Goal: Task Accomplishment & Management: Complete application form

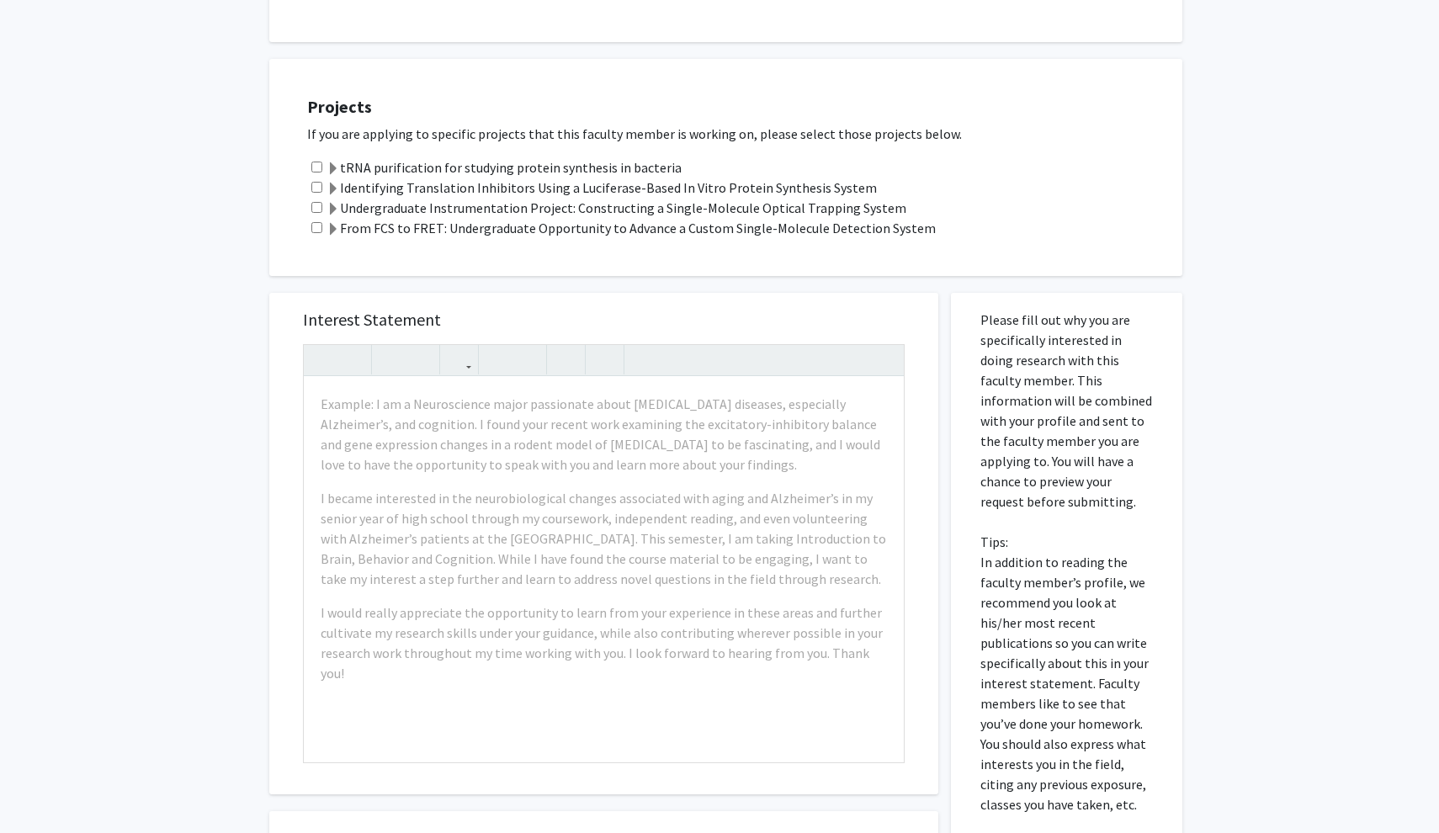
scroll to position [298, 0]
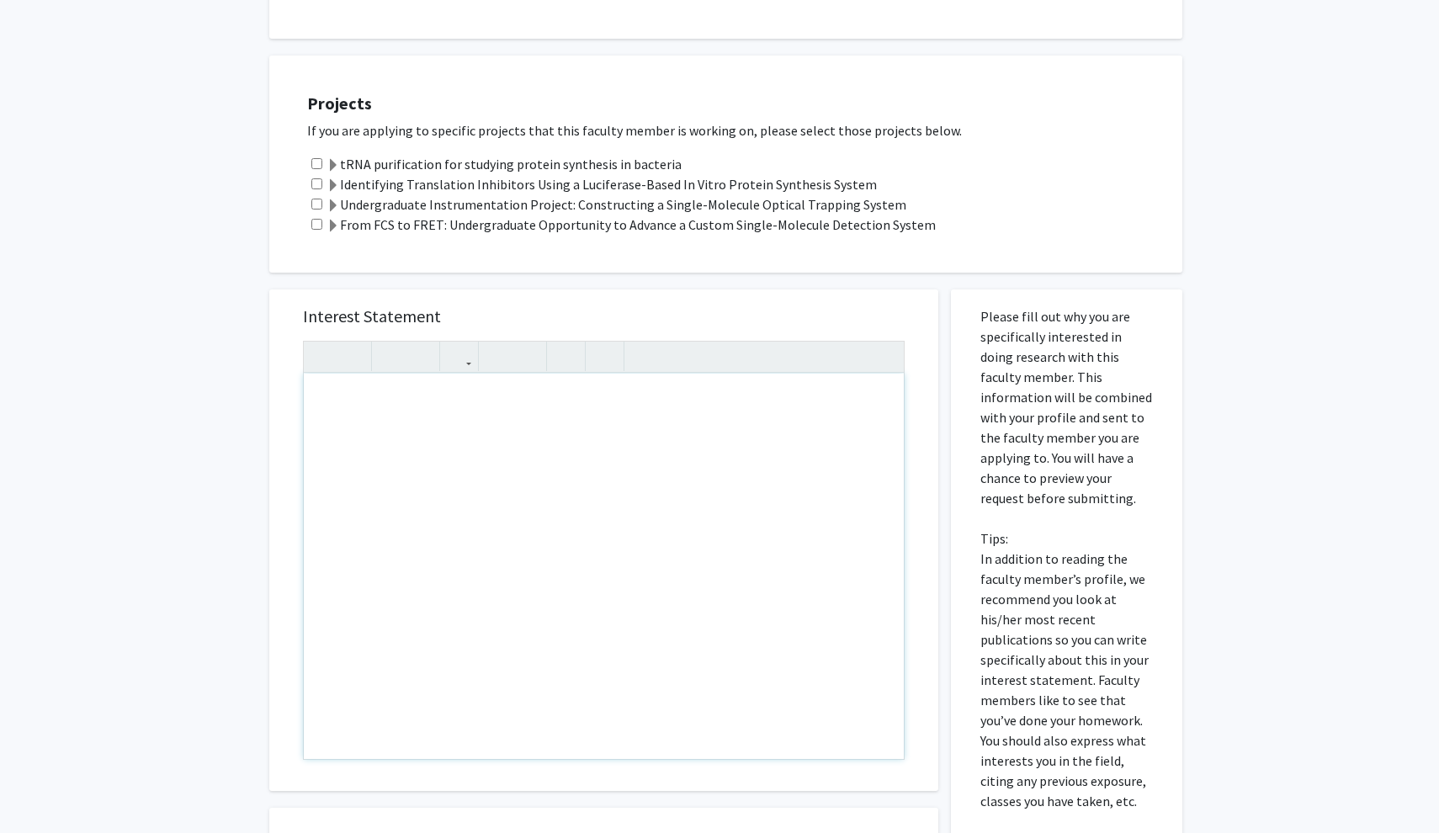
drag, startPoint x: 324, startPoint y: 405, endPoint x: 685, endPoint y: 602, distance: 411.3
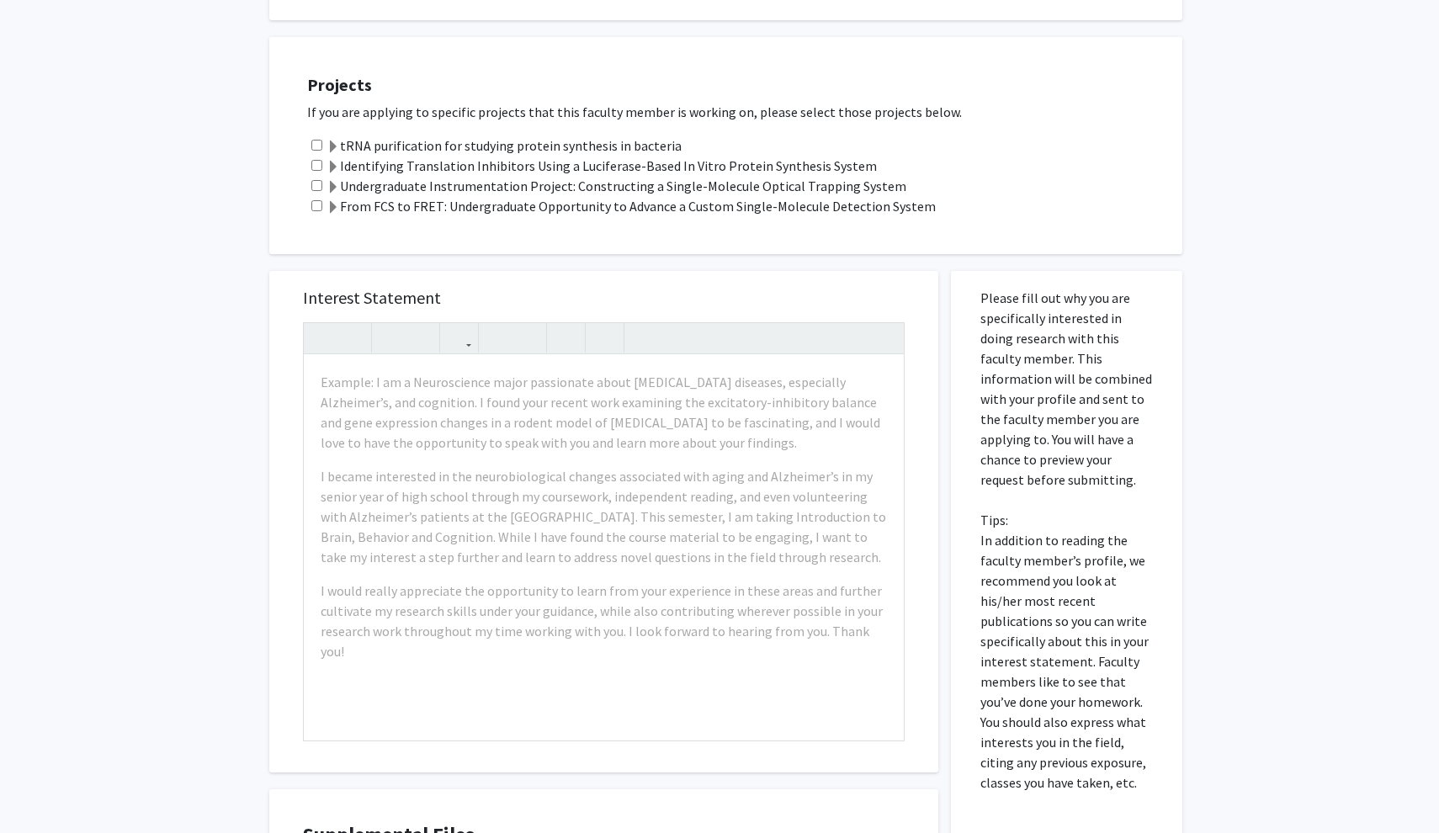
scroll to position [339, 0]
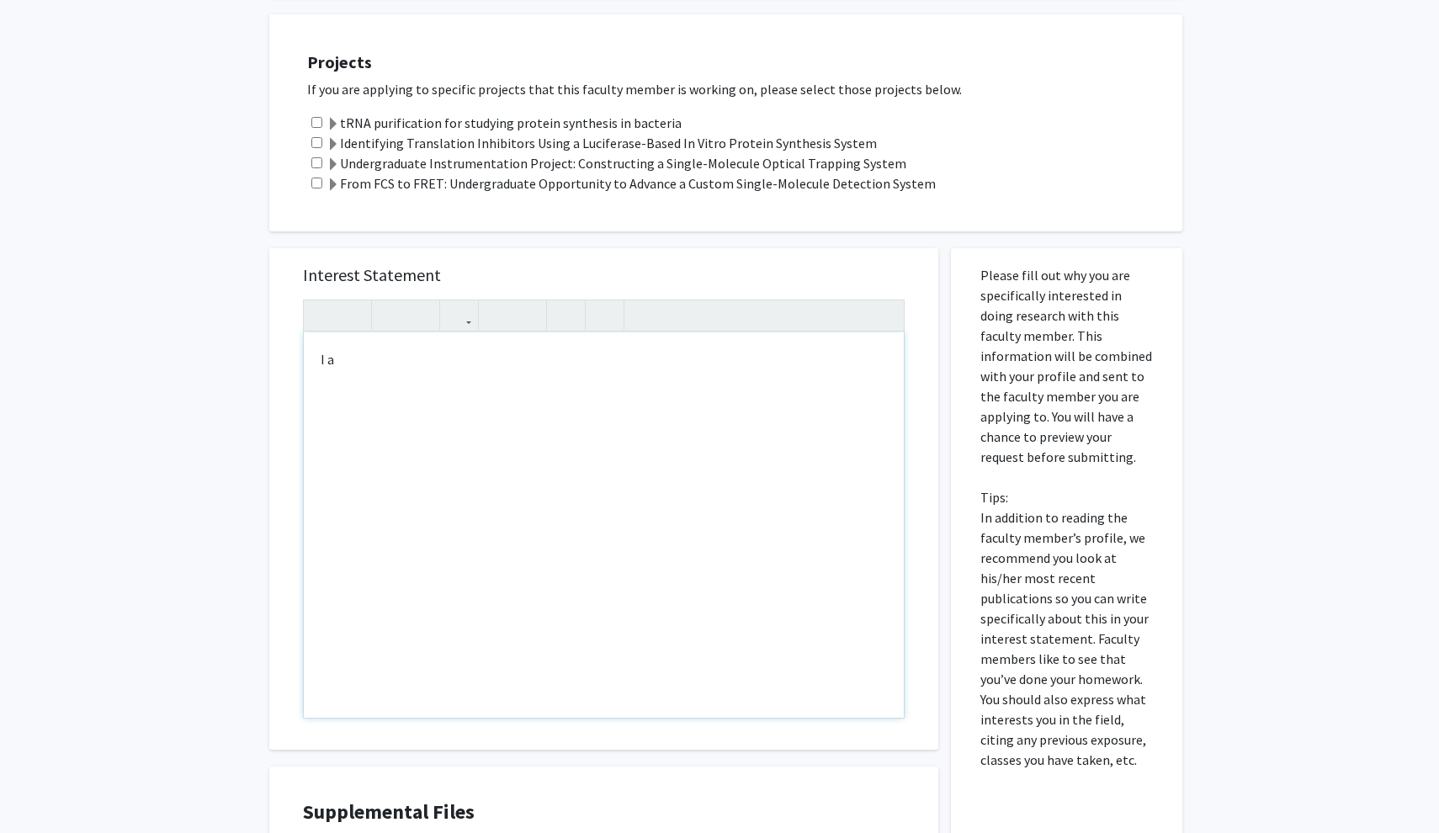
type textarea "I am&nbsp;"
type textarea "h"
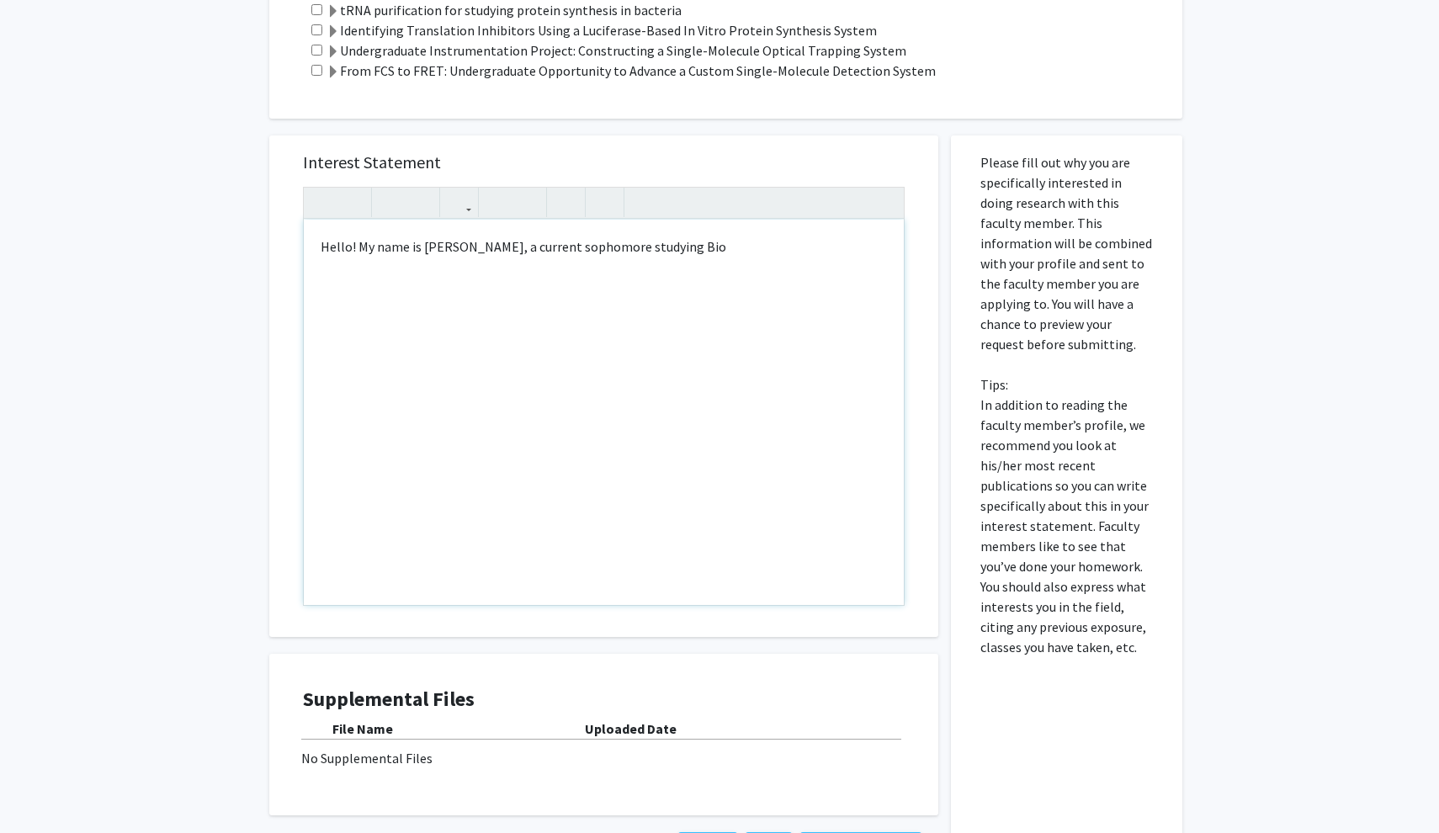
scroll to position [461, 0]
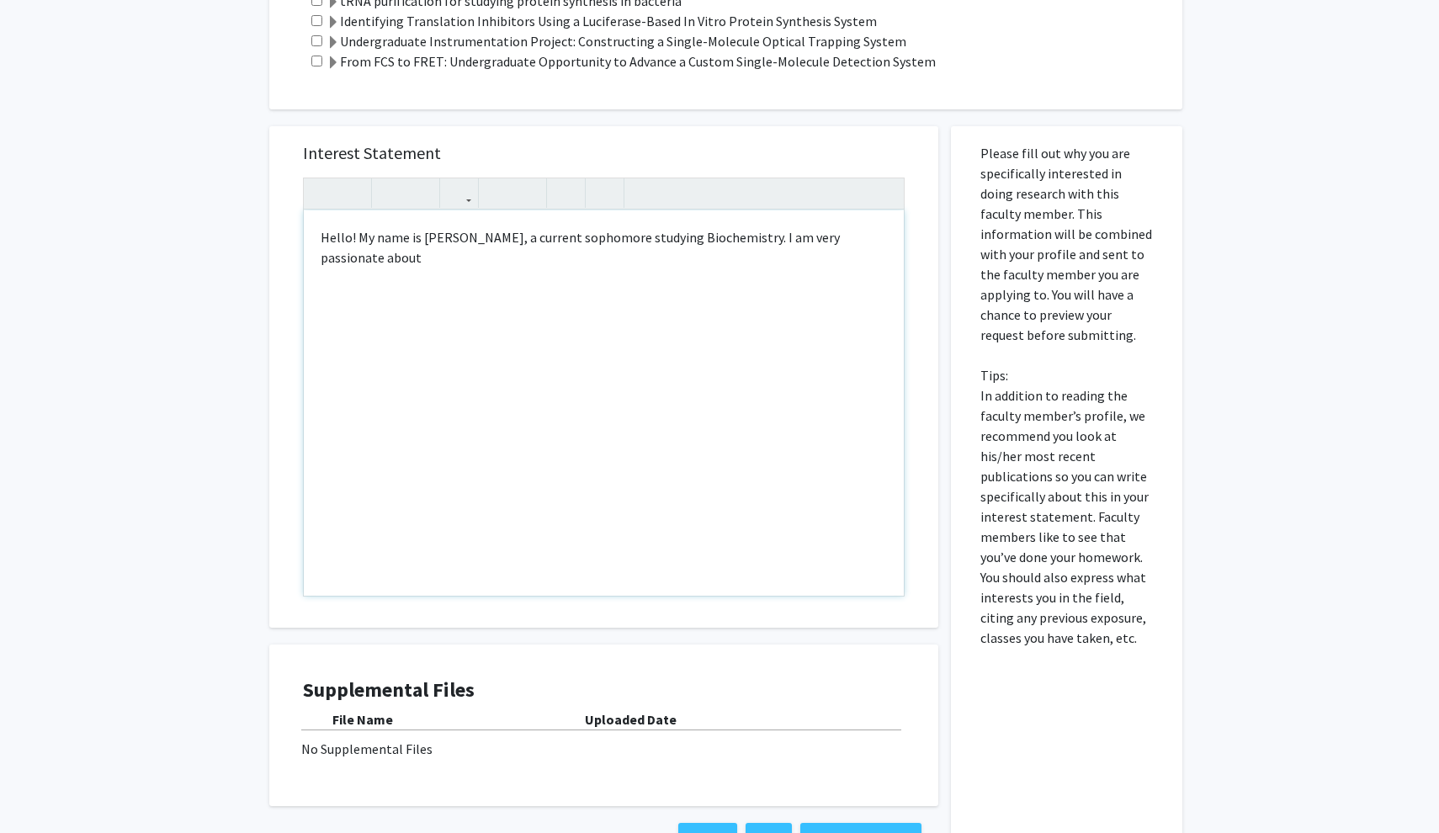
type textarea "Hello! My name is Olivia Fisk, a current sophomore studying Biochemistry. I am …"
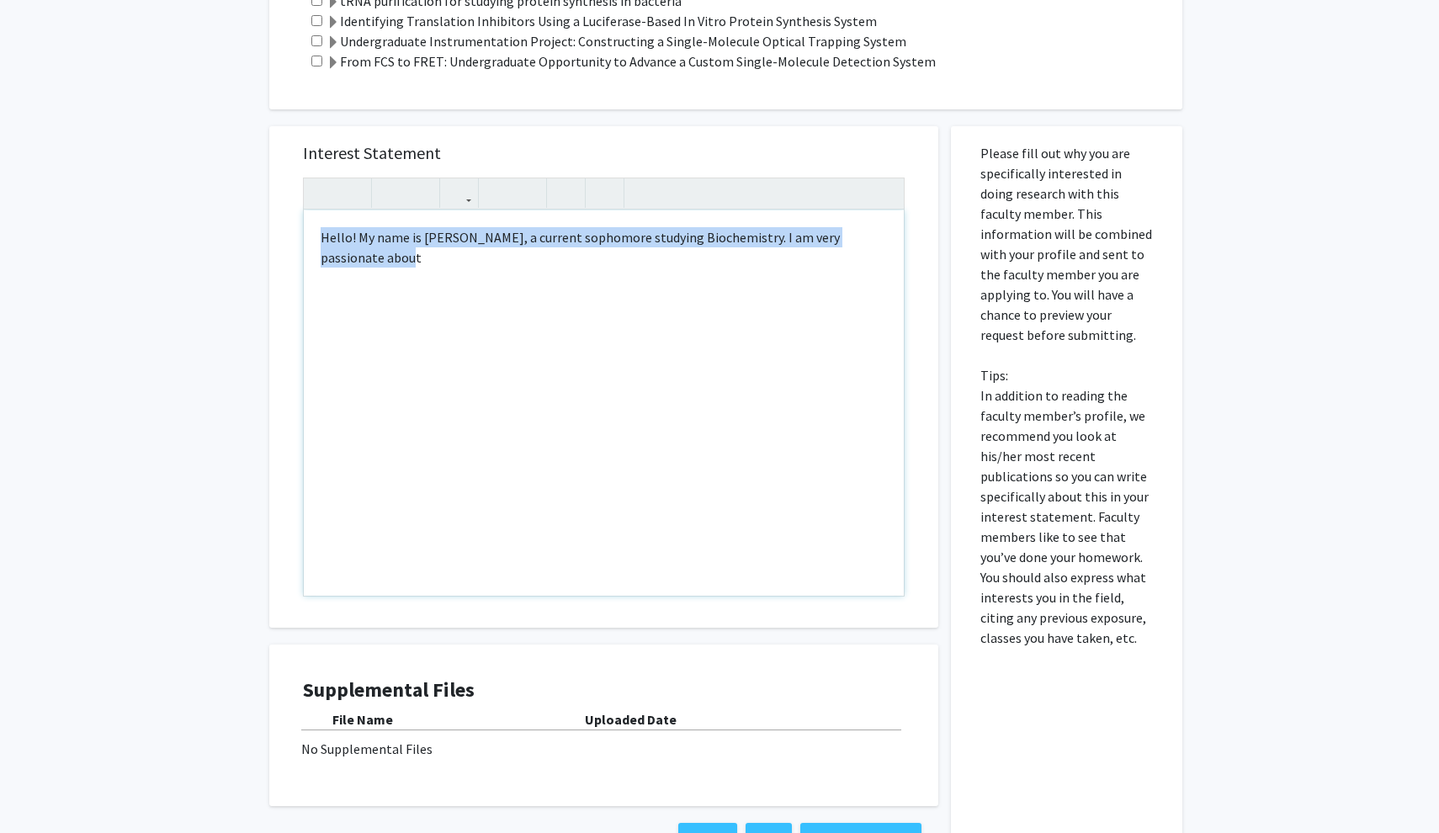
drag, startPoint x: 367, startPoint y: 262, endPoint x: 284, endPoint y: 237, distance: 86.3
click at [284, 237] on div "Interest Statement Hello! My name is Olivia Fisk, a current sophomore studying …" at bounding box center [603, 377] width 669 height 502
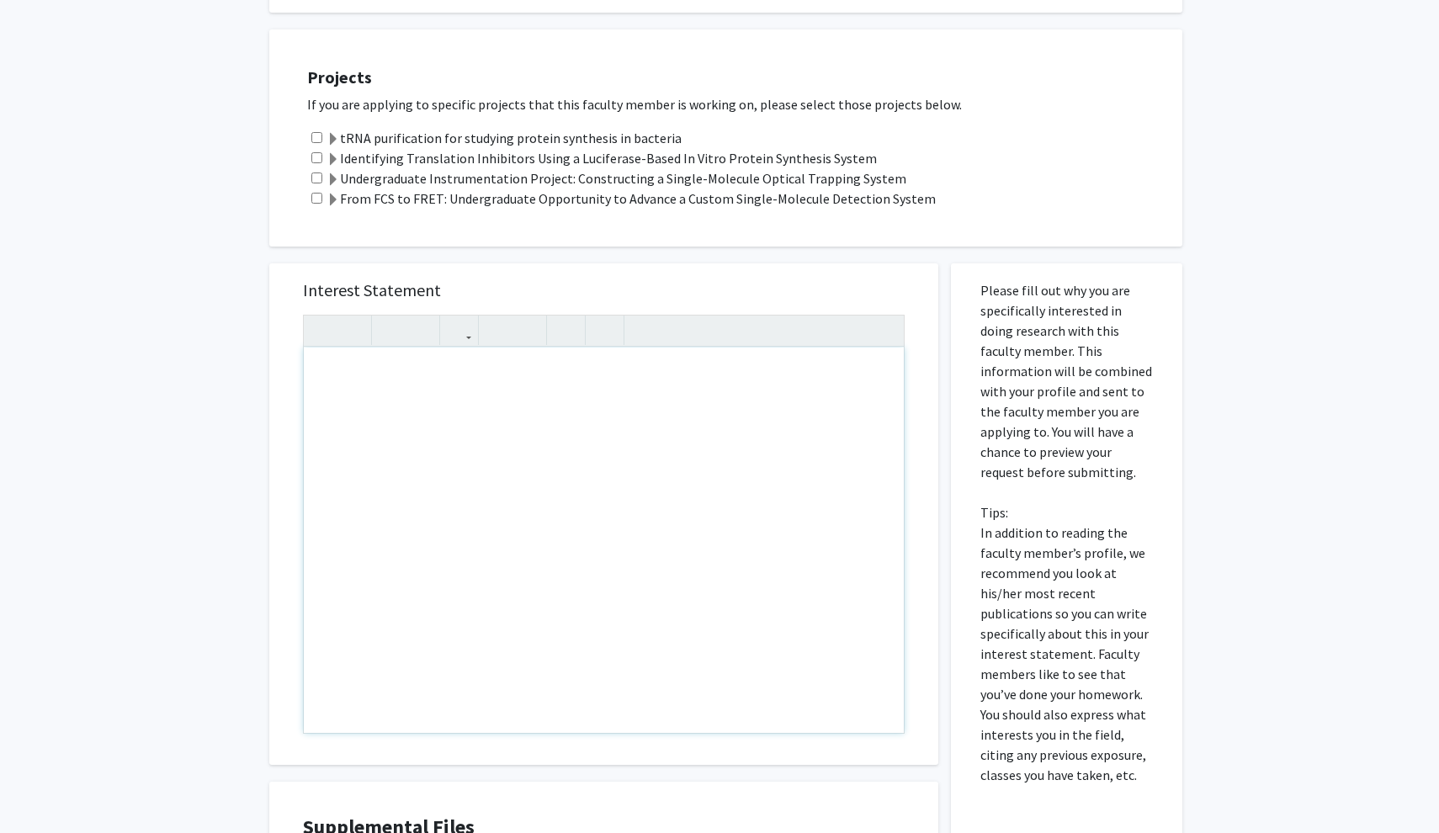
scroll to position [314, 0]
